Goal: Transaction & Acquisition: Purchase product/service

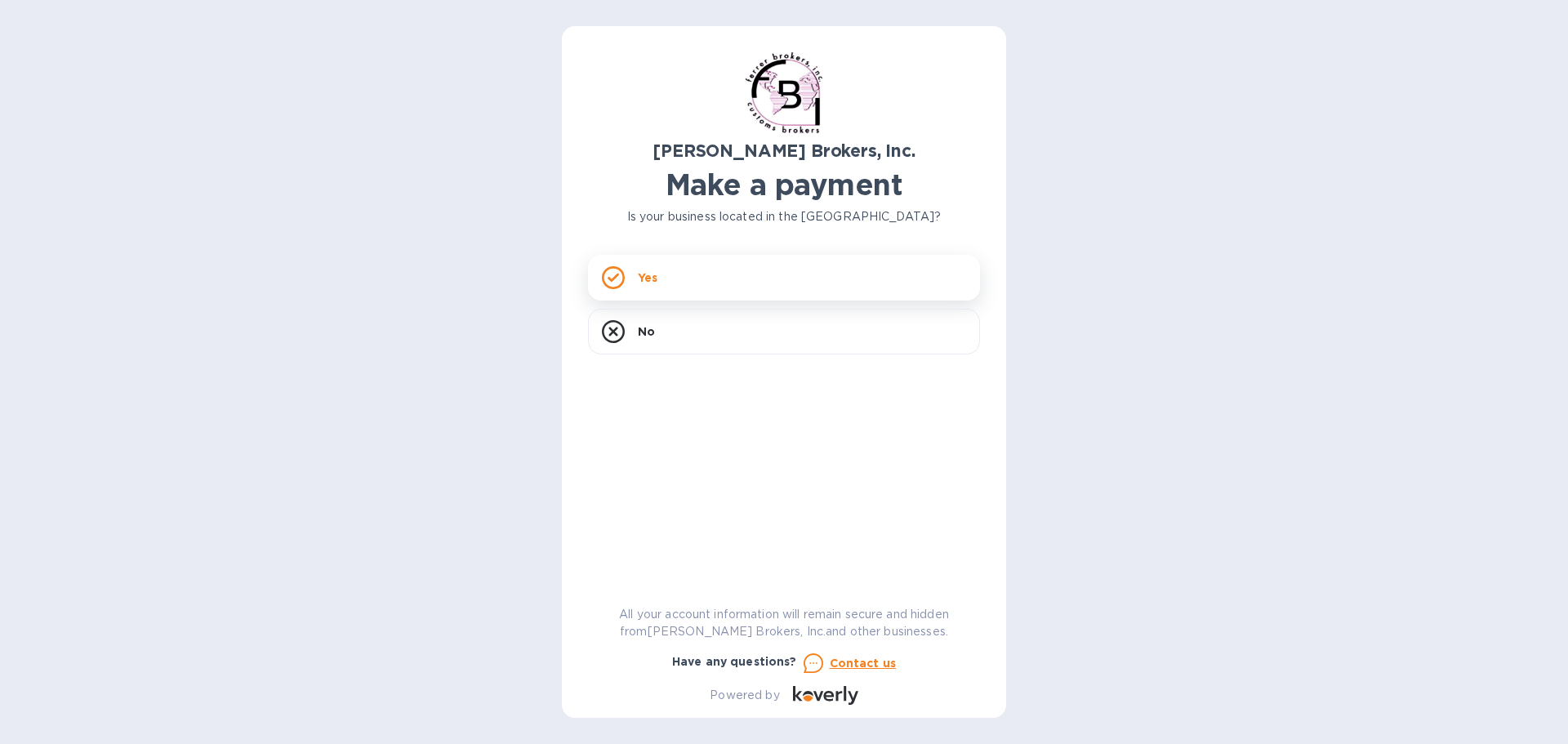
click at [626, 276] on div "Yes" at bounding box center [783, 277] width 392 height 45
click at [649, 273] on p "Yes" at bounding box center [647, 278] width 19 height 17
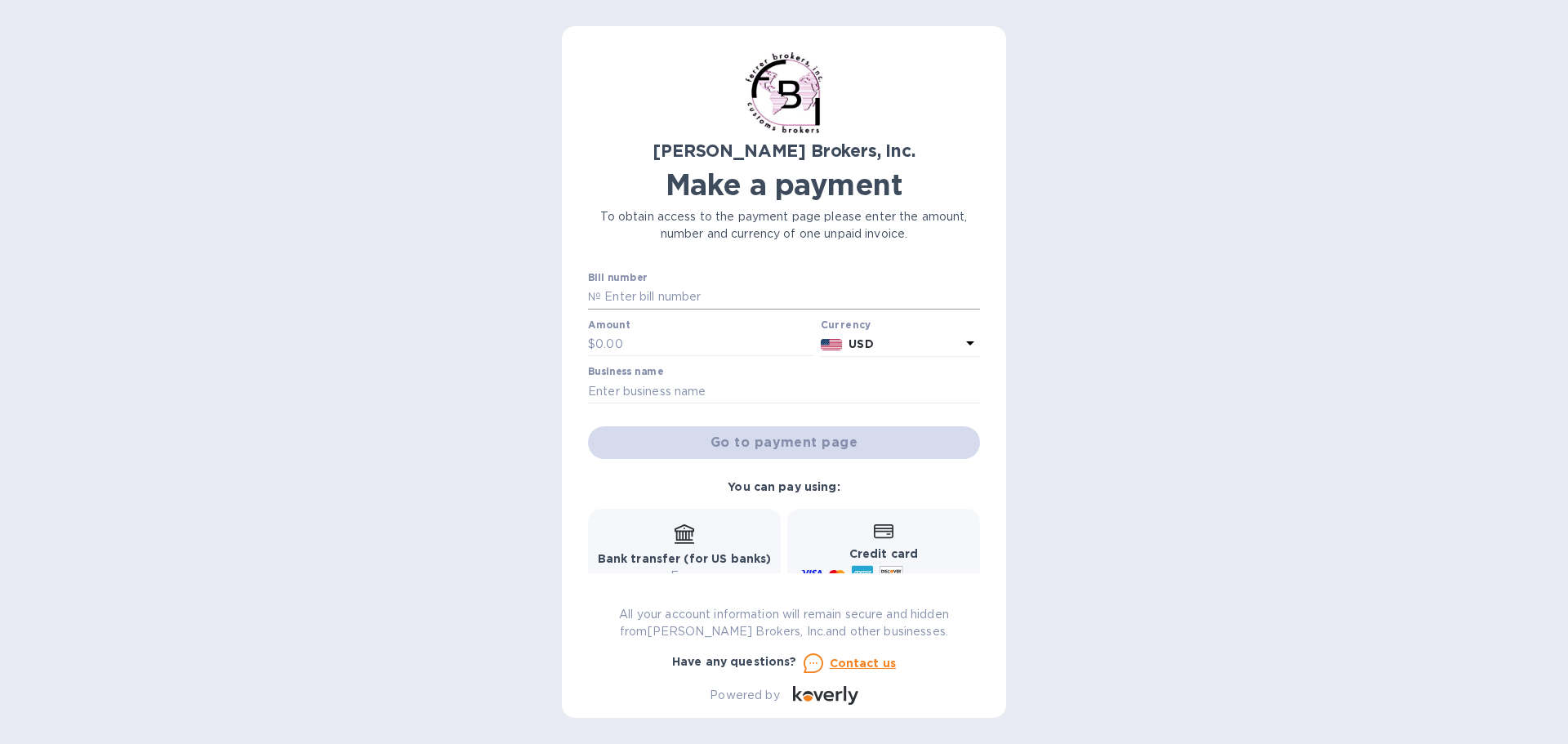
click at [657, 296] on input "text" at bounding box center [790, 297] width 379 height 24
type input "295989"
click at [631, 336] on input "text" at bounding box center [704, 344] width 218 height 24
type input "270.00"
click at [641, 390] on input "text" at bounding box center [783, 391] width 392 height 24
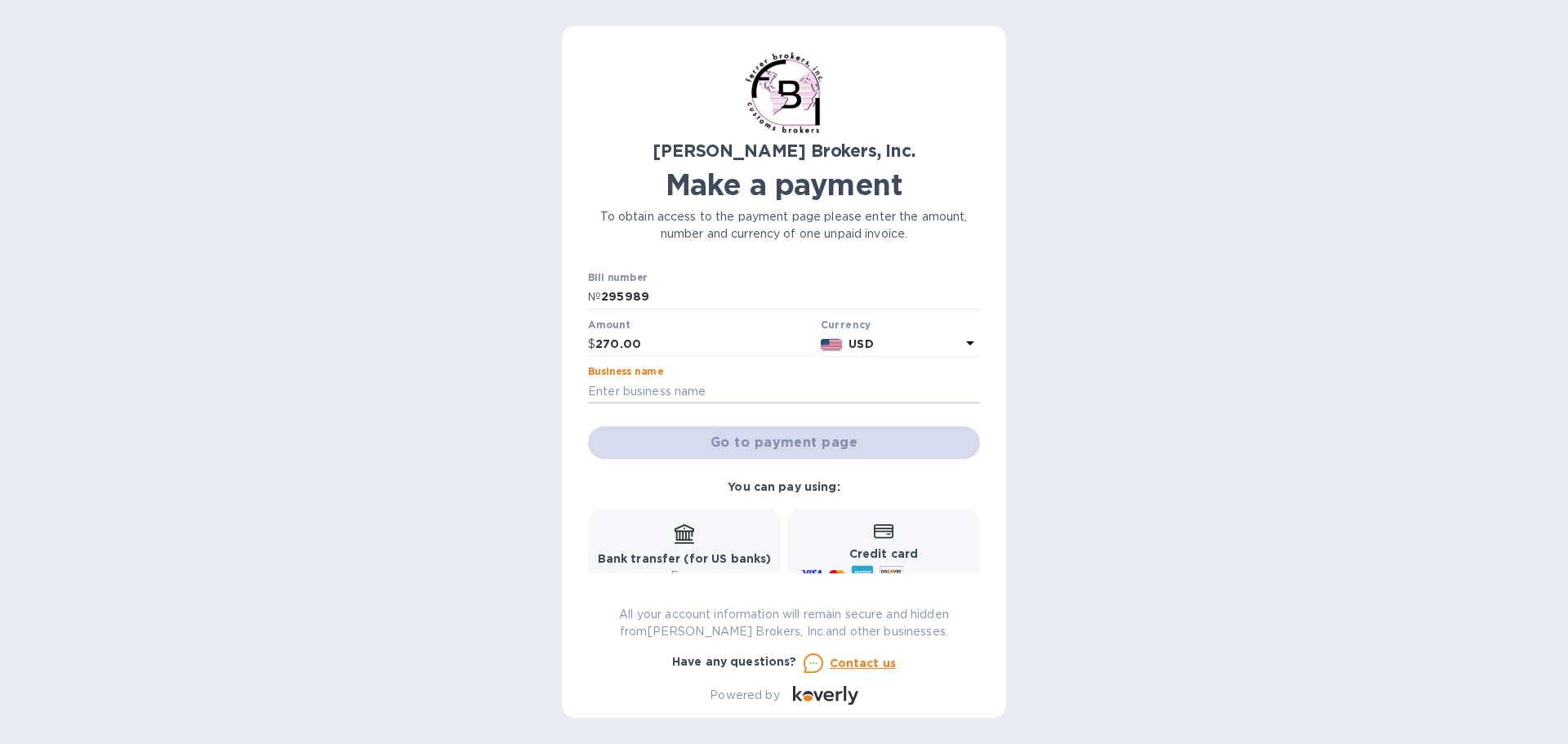
type input "US Music Store"
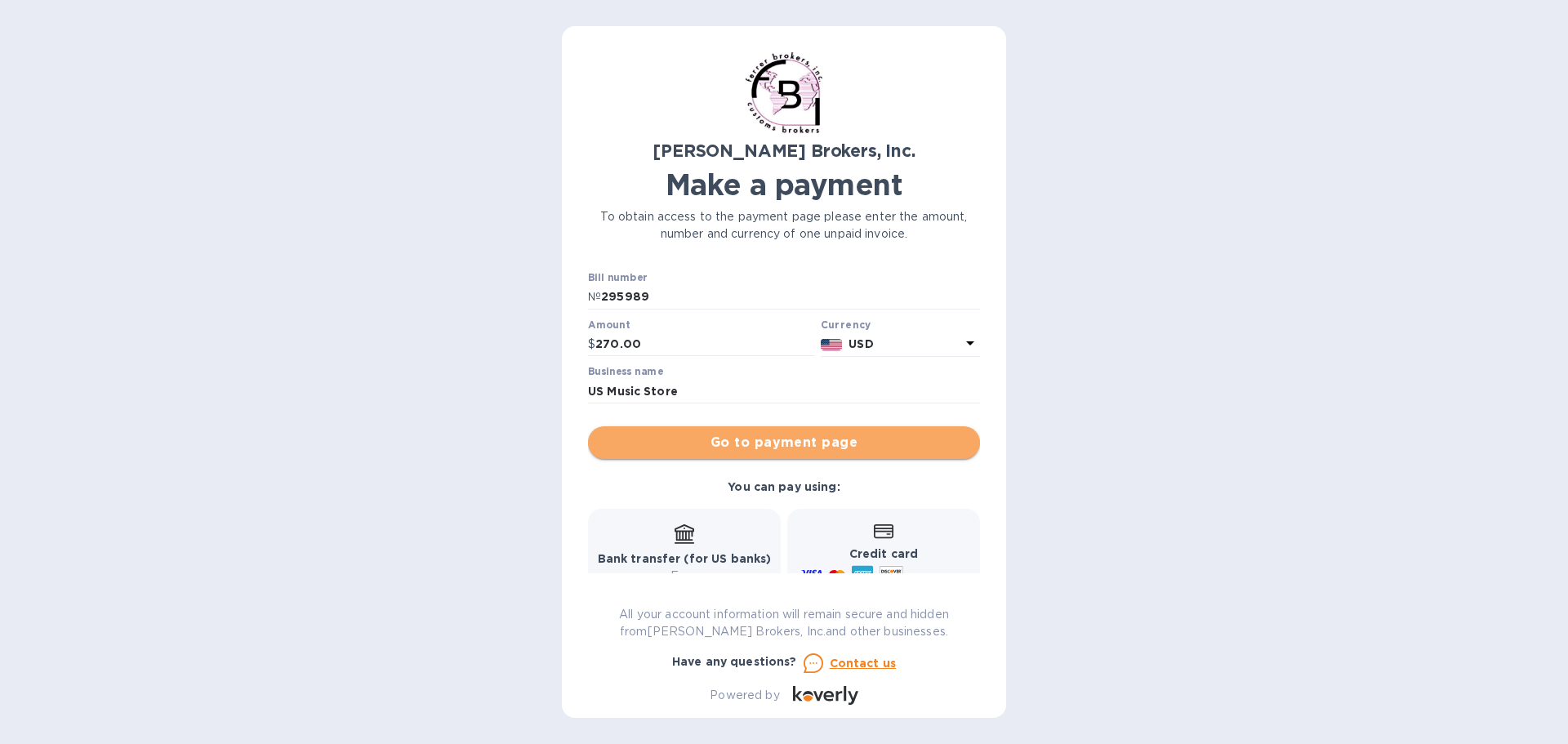
click at [808, 441] on span "Go to payment page" at bounding box center [783, 442] width 366 height 19
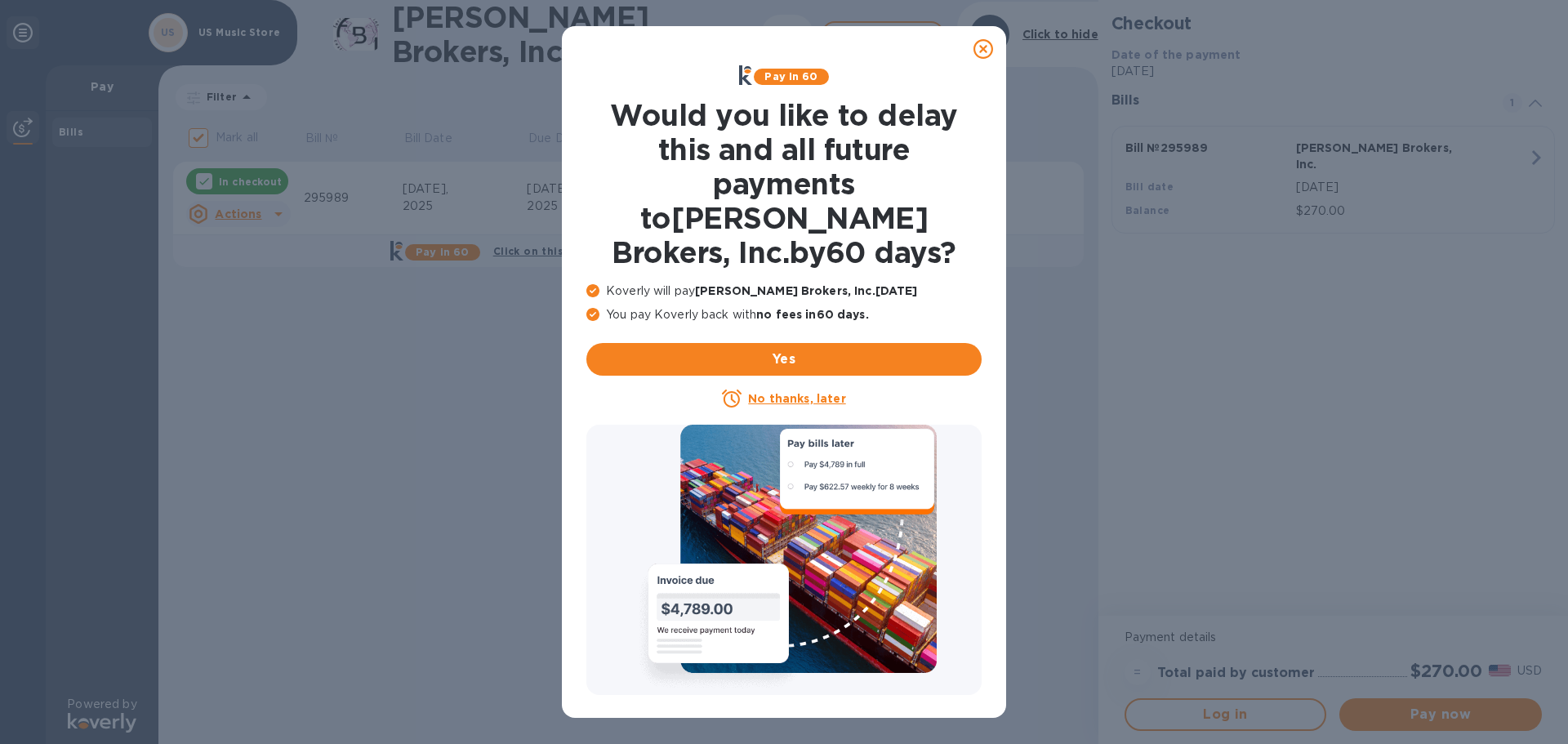
drag, startPoint x: 981, startPoint y: 48, endPoint x: 994, endPoint y: 60, distance: 17.7
click at [981, 47] on icon at bounding box center [982, 48] width 19 height 19
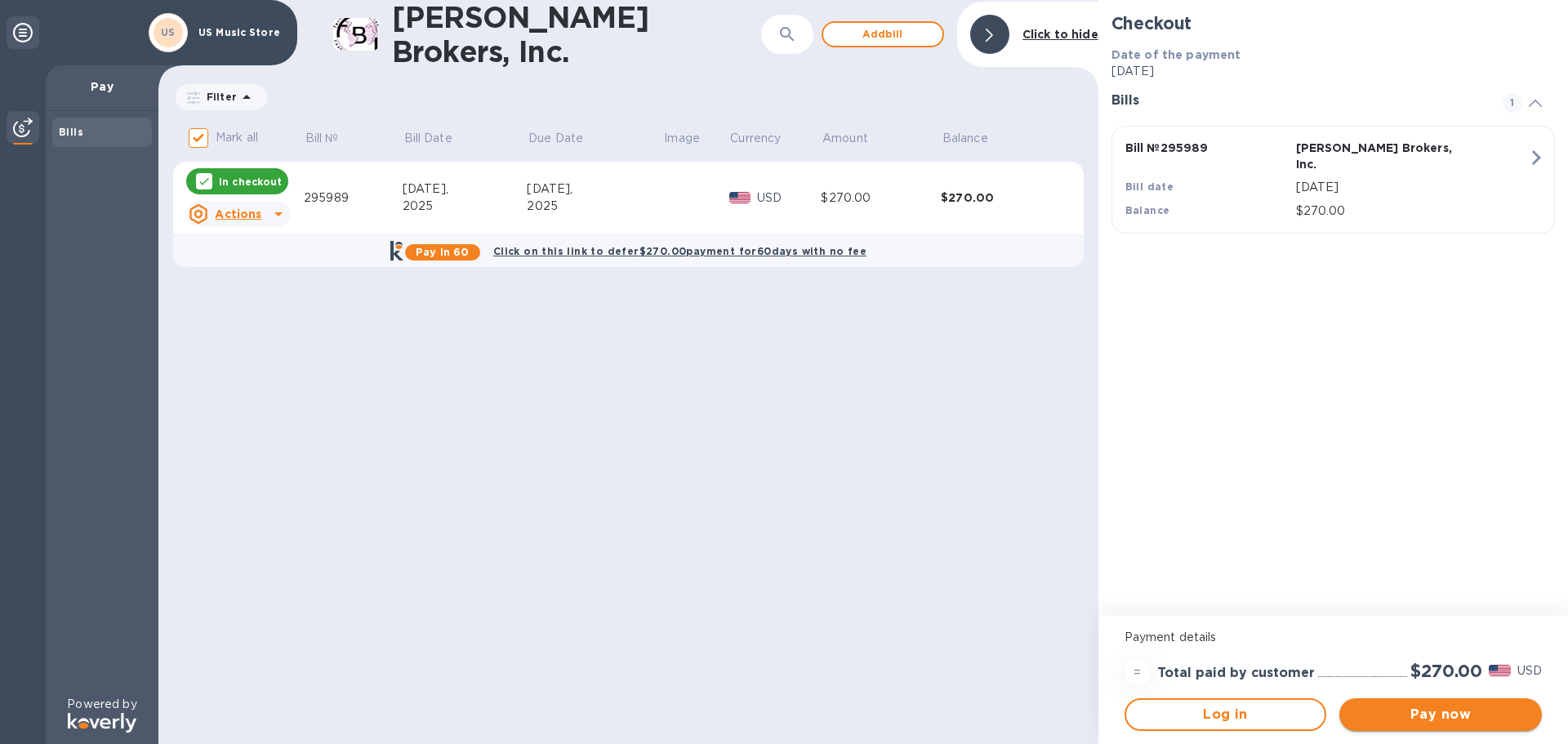
click at [1464, 722] on span "Pay now" at bounding box center [1440, 713] width 177 height 19
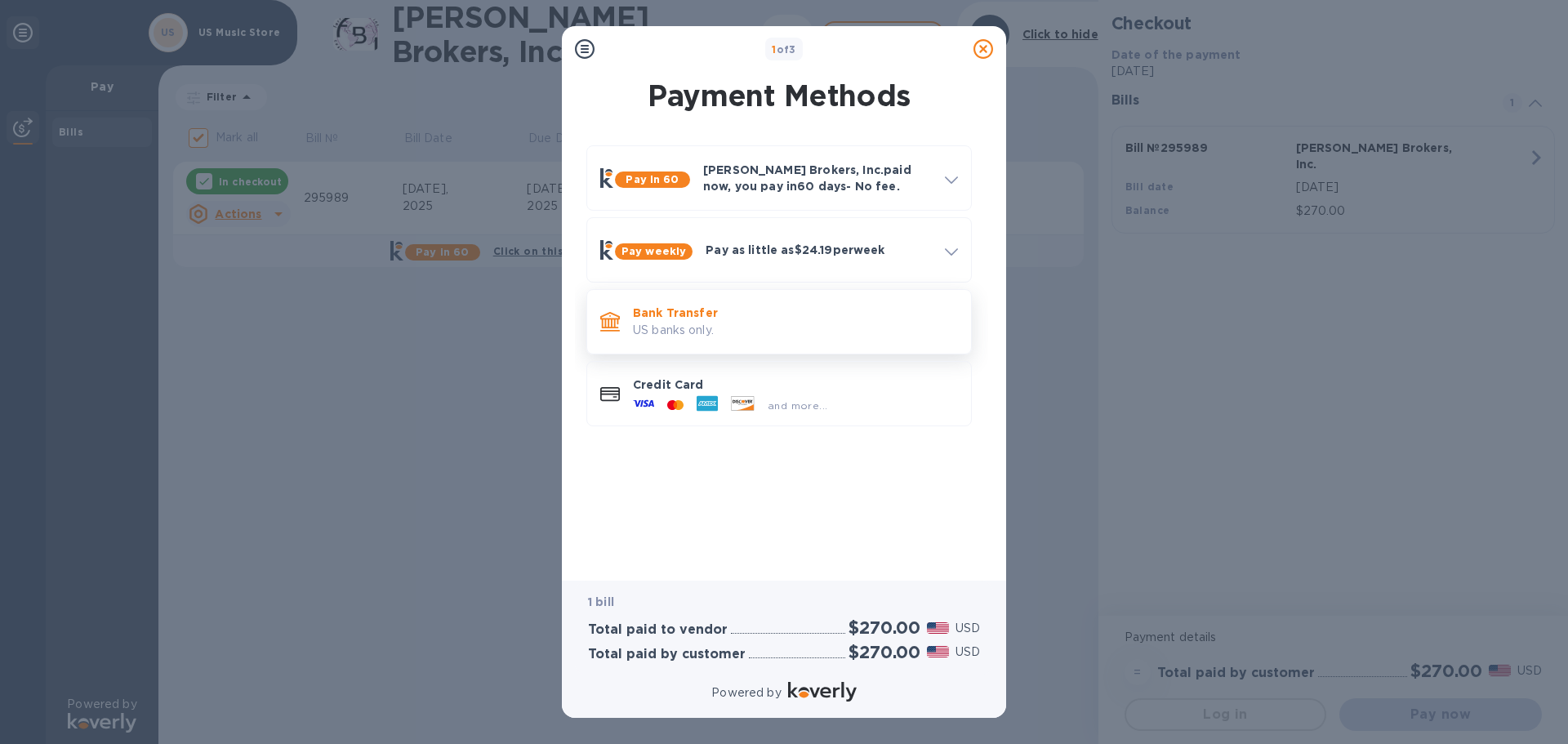
click at [669, 317] on p "Bank Transfer" at bounding box center [795, 313] width 325 height 17
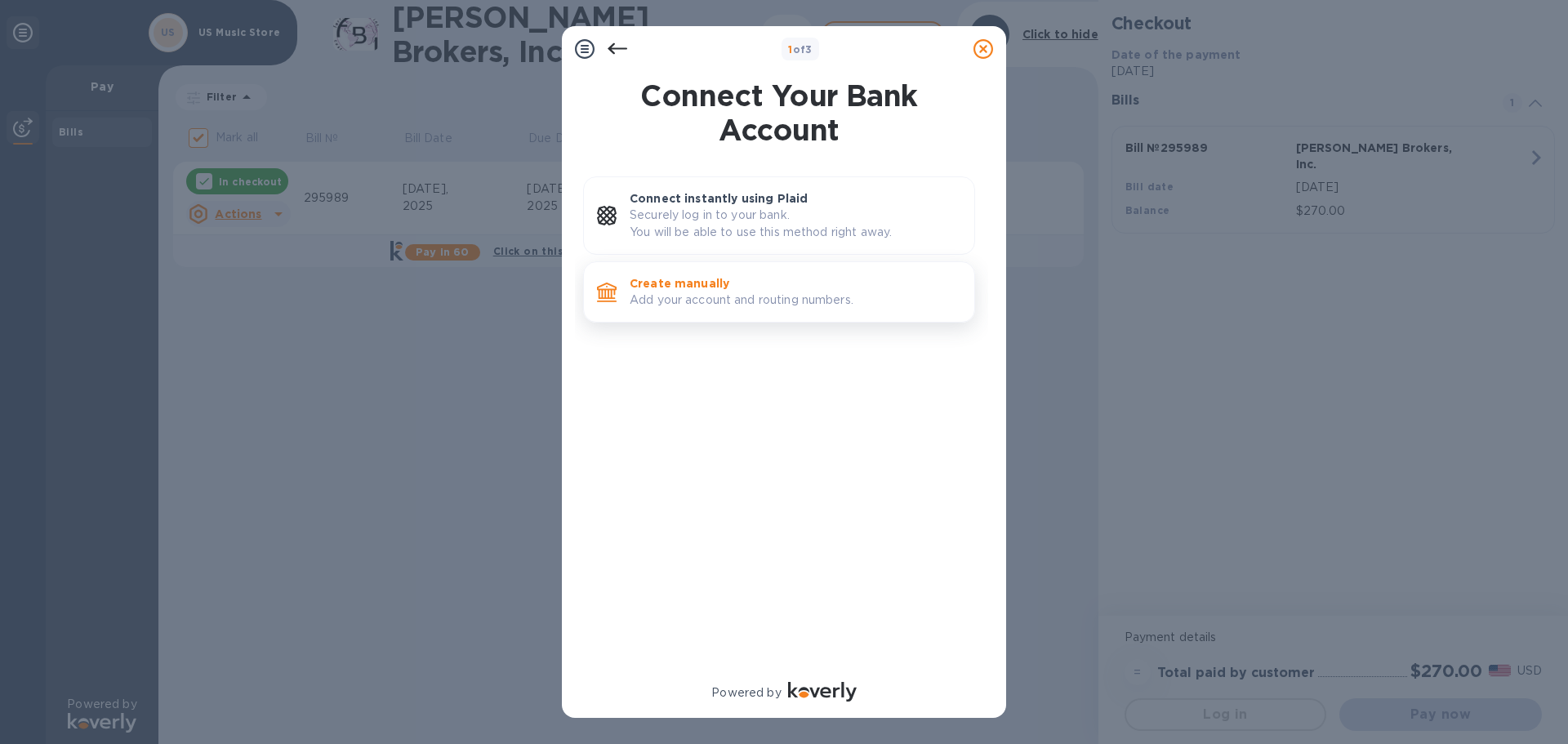
click at [743, 296] on p "Add your account and routing numbers." at bounding box center [795, 300] width 331 height 18
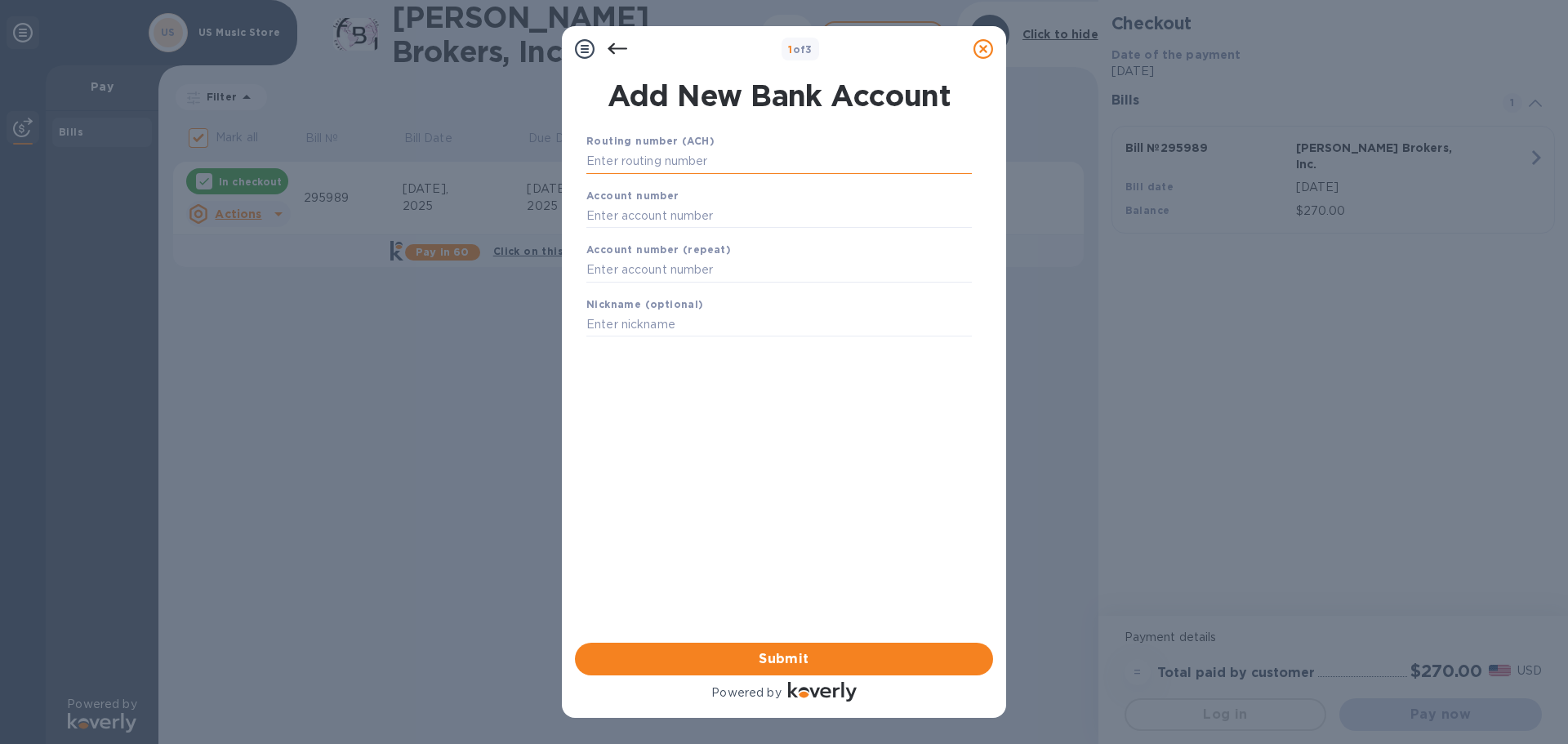
click at [663, 163] on input "text" at bounding box center [778, 161] width 385 height 24
type input "322271724"
click at [641, 234] on input "text" at bounding box center [778, 236] width 385 height 24
type input "206653990"
click at [653, 288] on input "text" at bounding box center [778, 291] width 385 height 24
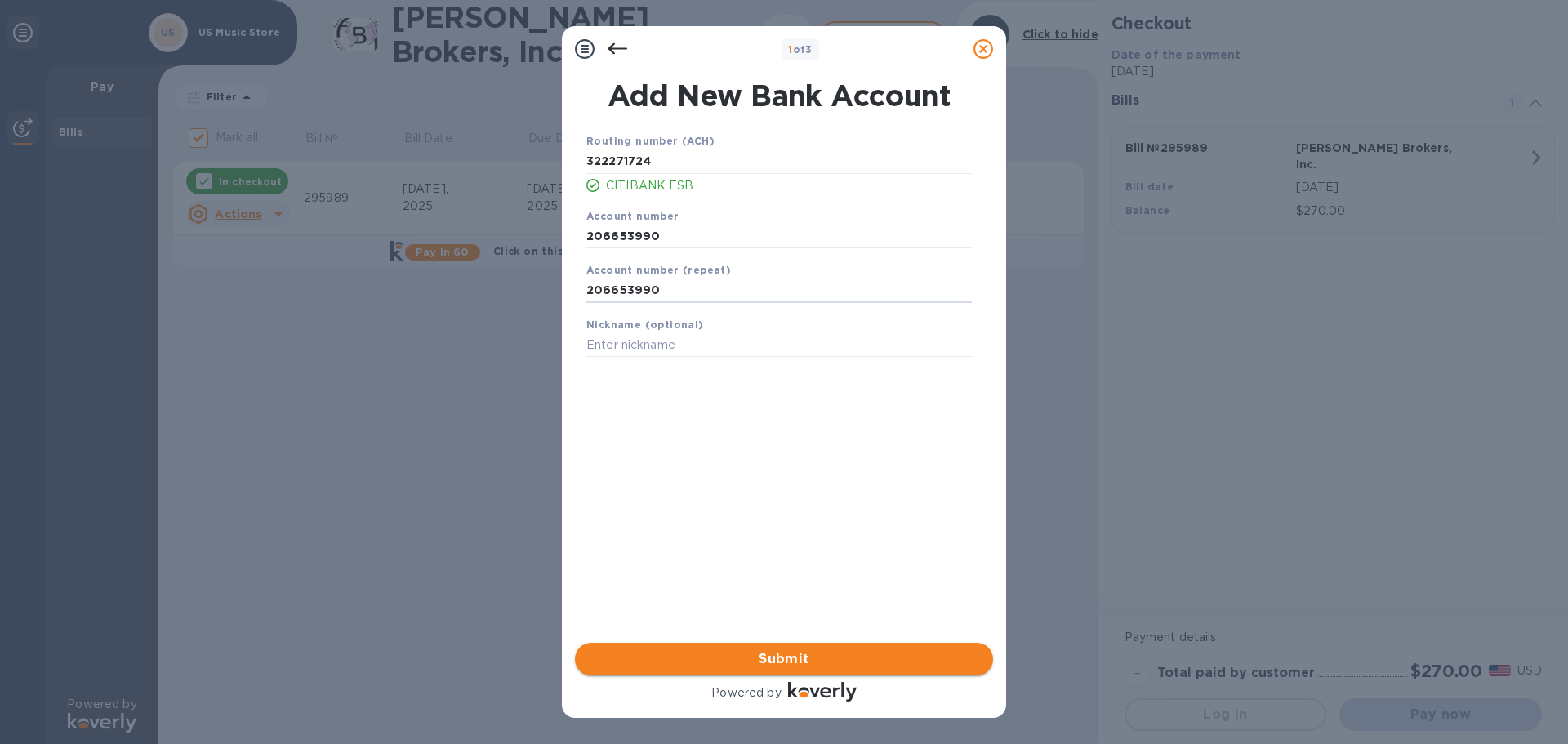
type input "206653990"
click at [780, 660] on span "Submit" at bounding box center [783, 658] width 392 height 19
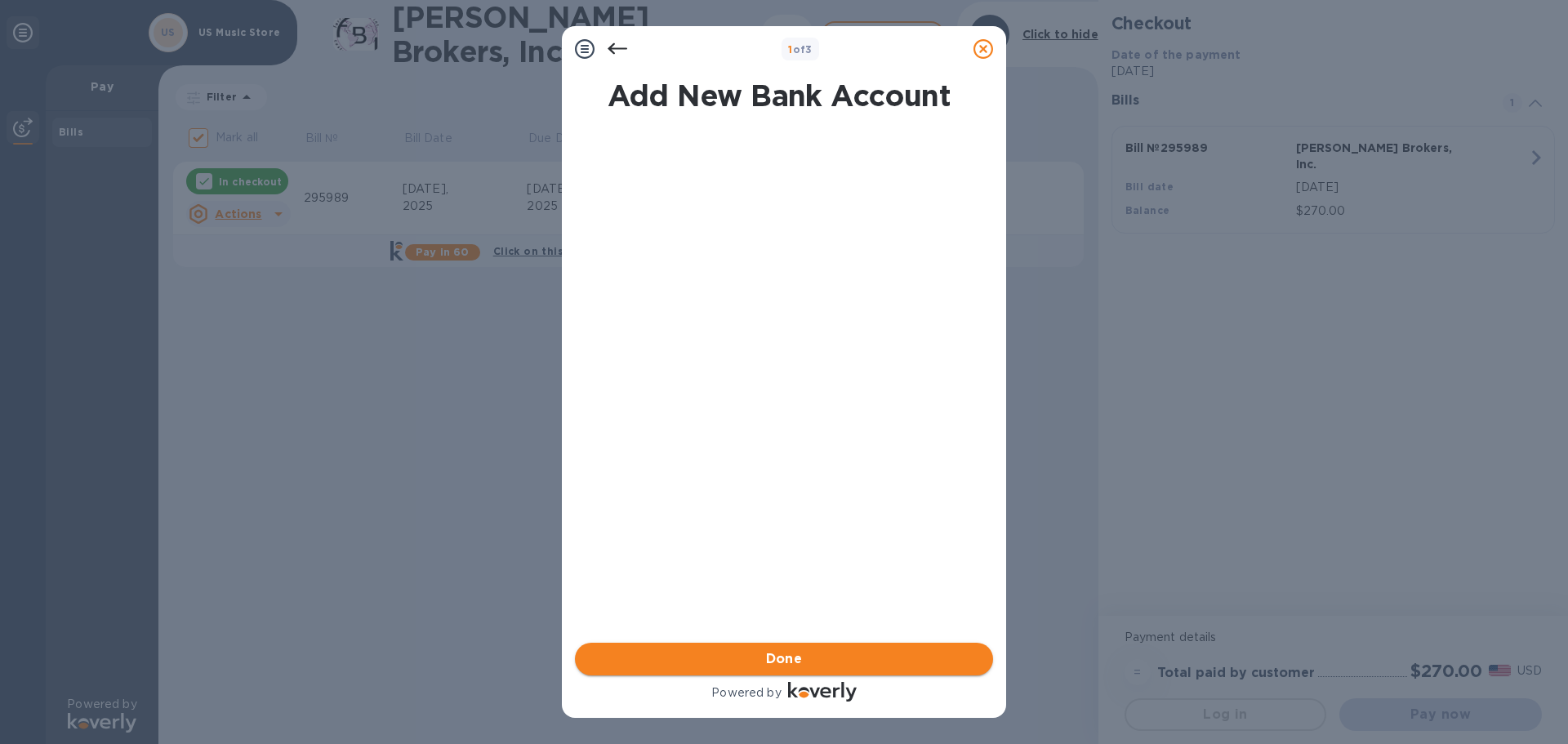
click at [792, 653] on span "Done" at bounding box center [784, 658] width 37 height 19
